Goal: Information Seeking & Learning: Check status

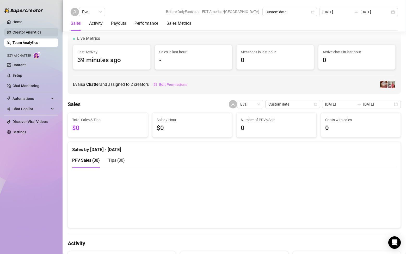
scroll to position [360, 0]
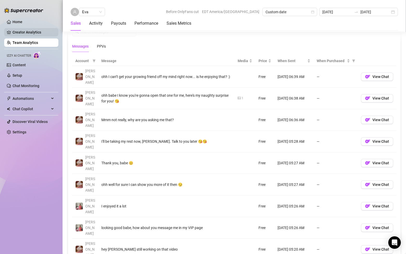
click at [32, 33] on link "Creator Analytics" at bounding box center [33, 32] width 42 height 8
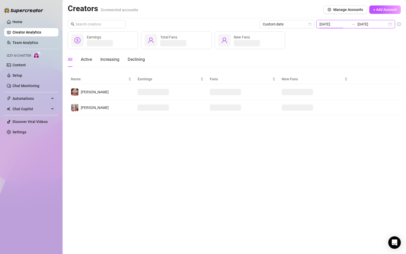
click at [339, 25] on input "[DATE]" at bounding box center [334, 24] width 30 height 6
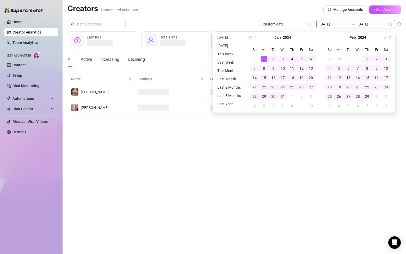
type input "[DATE]"
click at [339, 25] on input "[DATE]" at bounding box center [334, 24] width 30 height 6
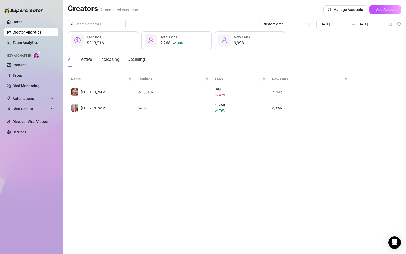
click at [252, 11] on div "Creators 2 connected accounts Manage Accounts + Add Account" at bounding box center [234, 10] width 333 height 12
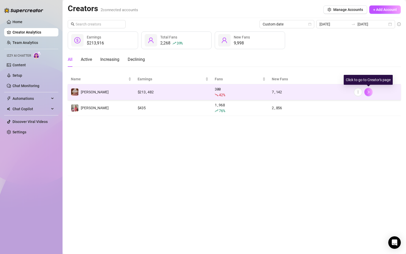
click at [370, 91] on button "button" at bounding box center [368, 92] width 8 height 8
